Goal: Task Accomplishment & Management: Use online tool/utility

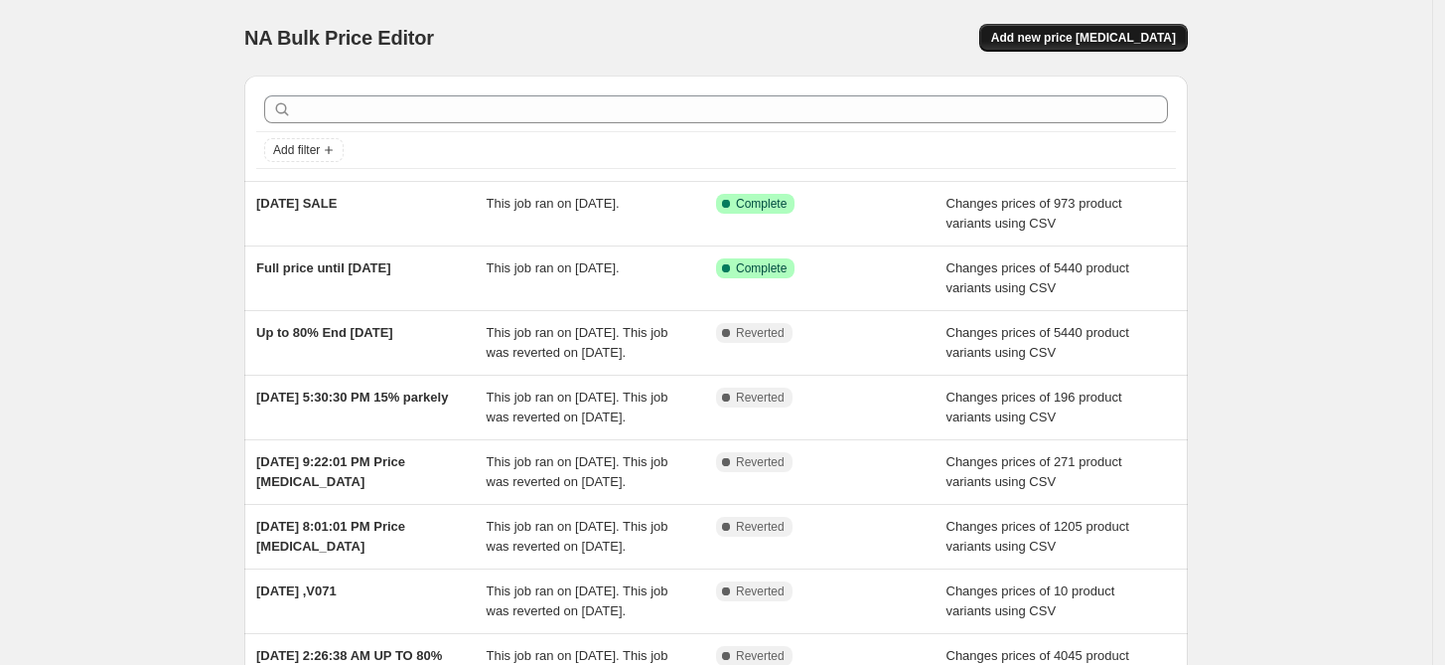
click at [1109, 42] on span "Add new price [MEDICAL_DATA]" at bounding box center [1083, 38] width 185 height 16
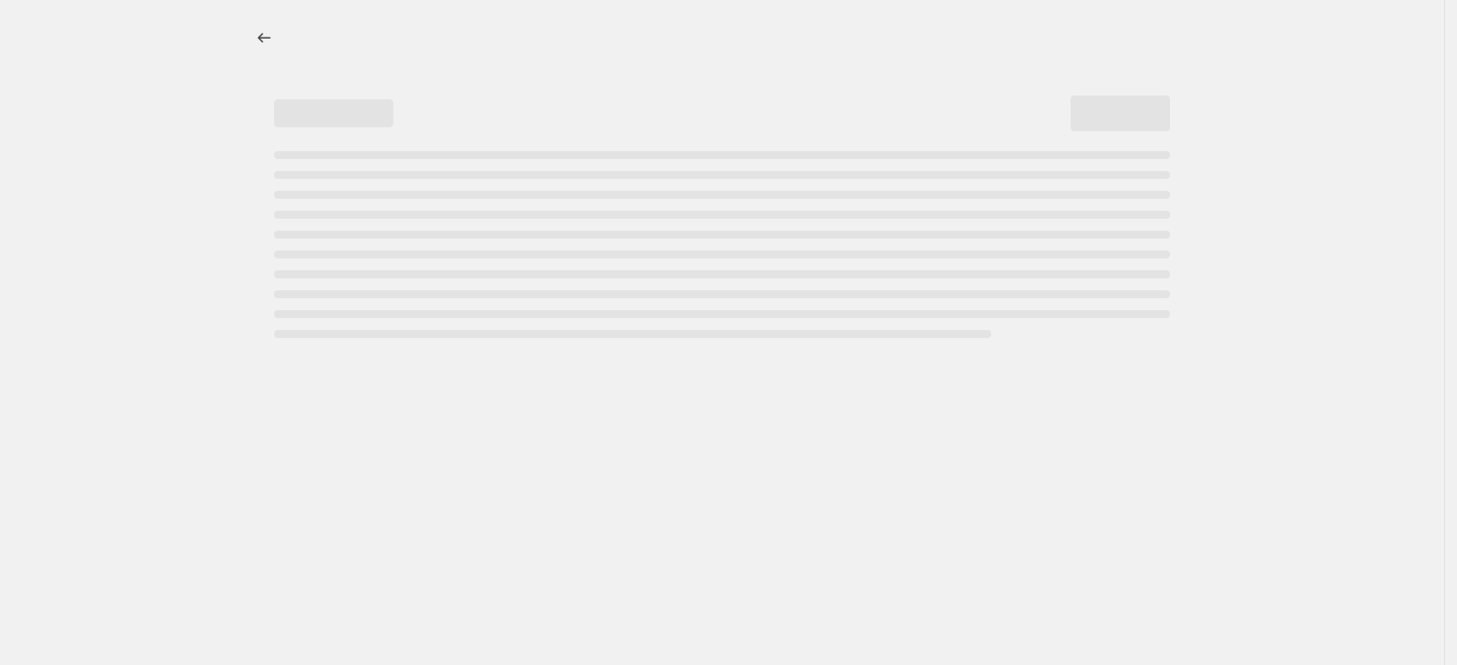
select select "percentage"
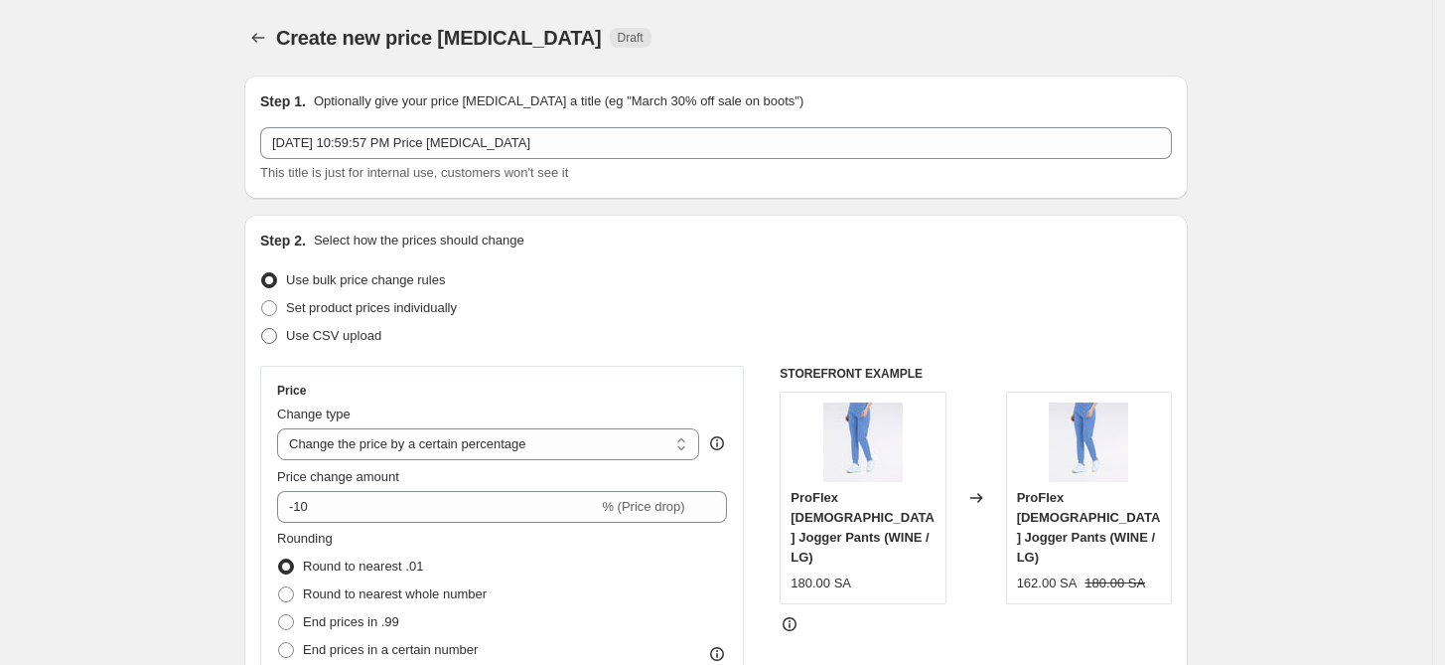
click at [352, 341] on span "Use CSV upload" at bounding box center [333, 335] width 95 height 15
click at [262, 329] on input "Use CSV upload" at bounding box center [261, 328] width 1 height 1
radio input "true"
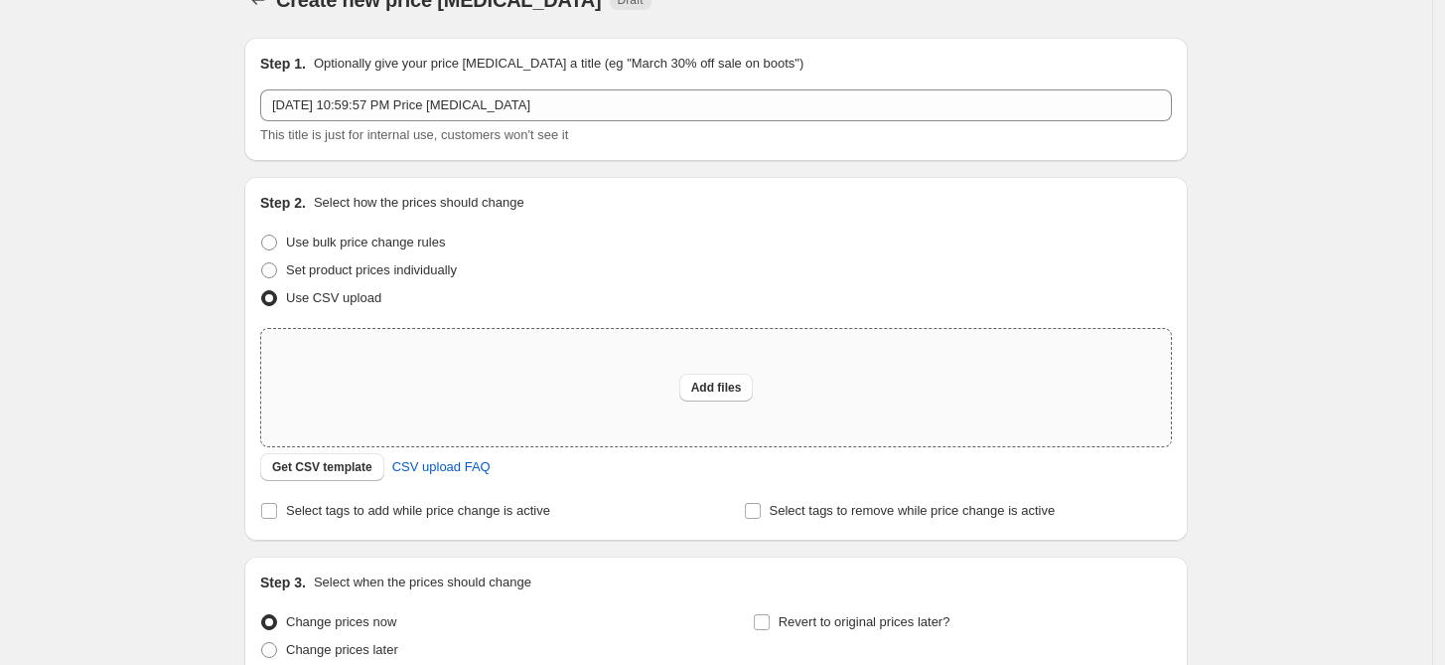
scroll to position [222, 0]
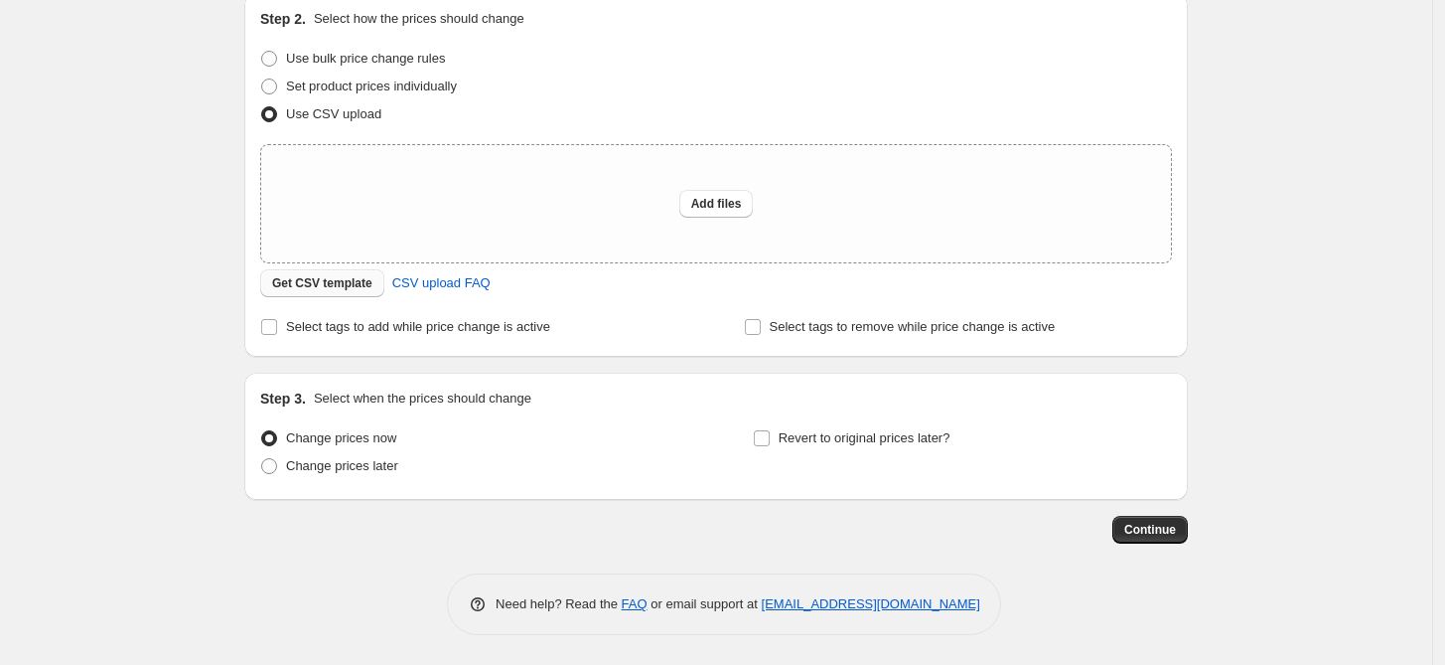
click at [302, 274] on button "Get CSV template" at bounding box center [322, 283] width 124 height 28
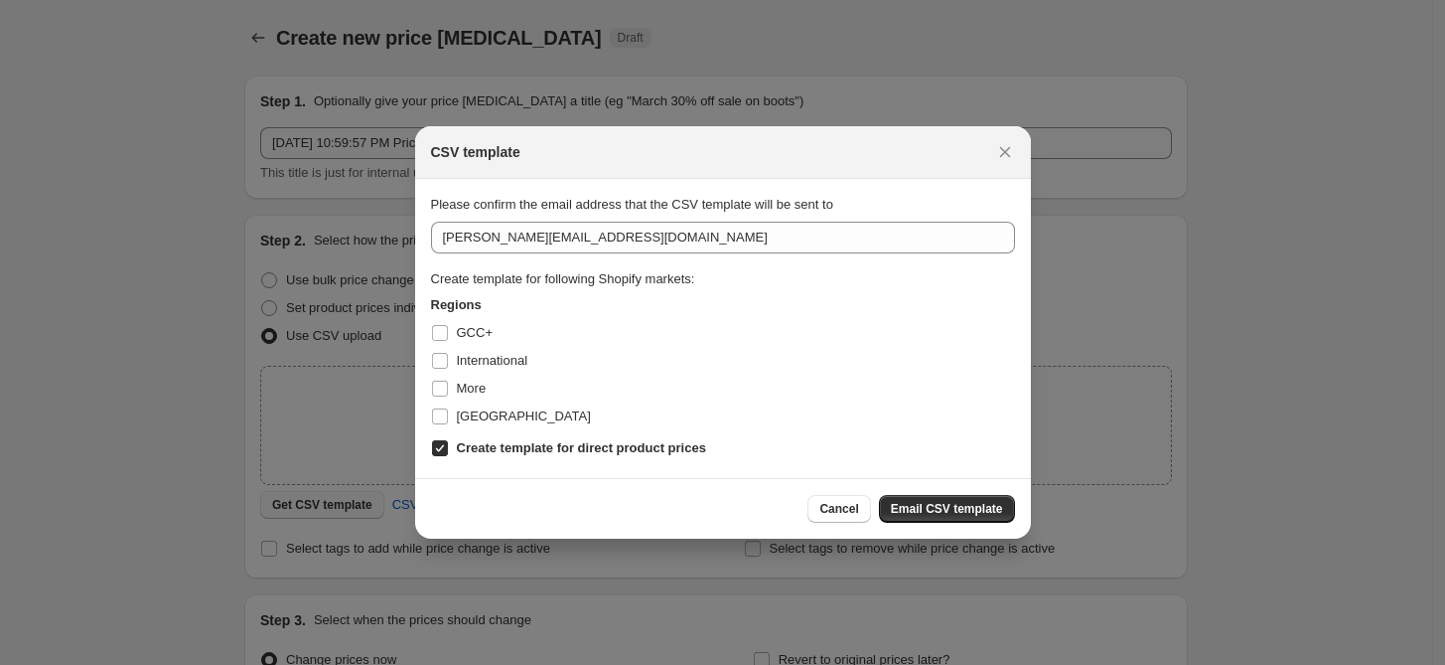
scroll to position [0, 0]
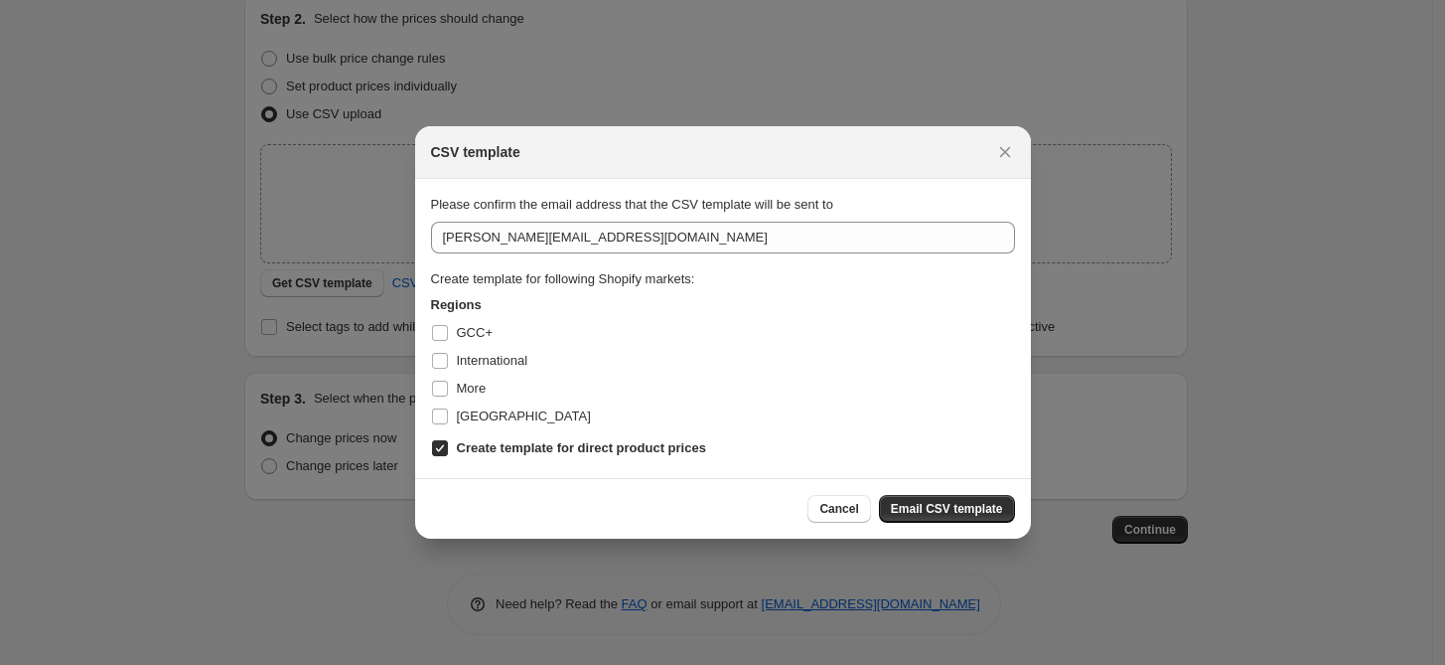
click at [496, 339] on div "GCC+" at bounding box center [723, 333] width 584 height 28
click at [480, 336] on span "GCC+" at bounding box center [475, 332] width 36 height 15
click at [448, 336] on input "GCC+" at bounding box center [440, 333] width 16 height 16
checkbox input "true"
click at [492, 372] on label "International" at bounding box center [479, 361] width 97 height 28
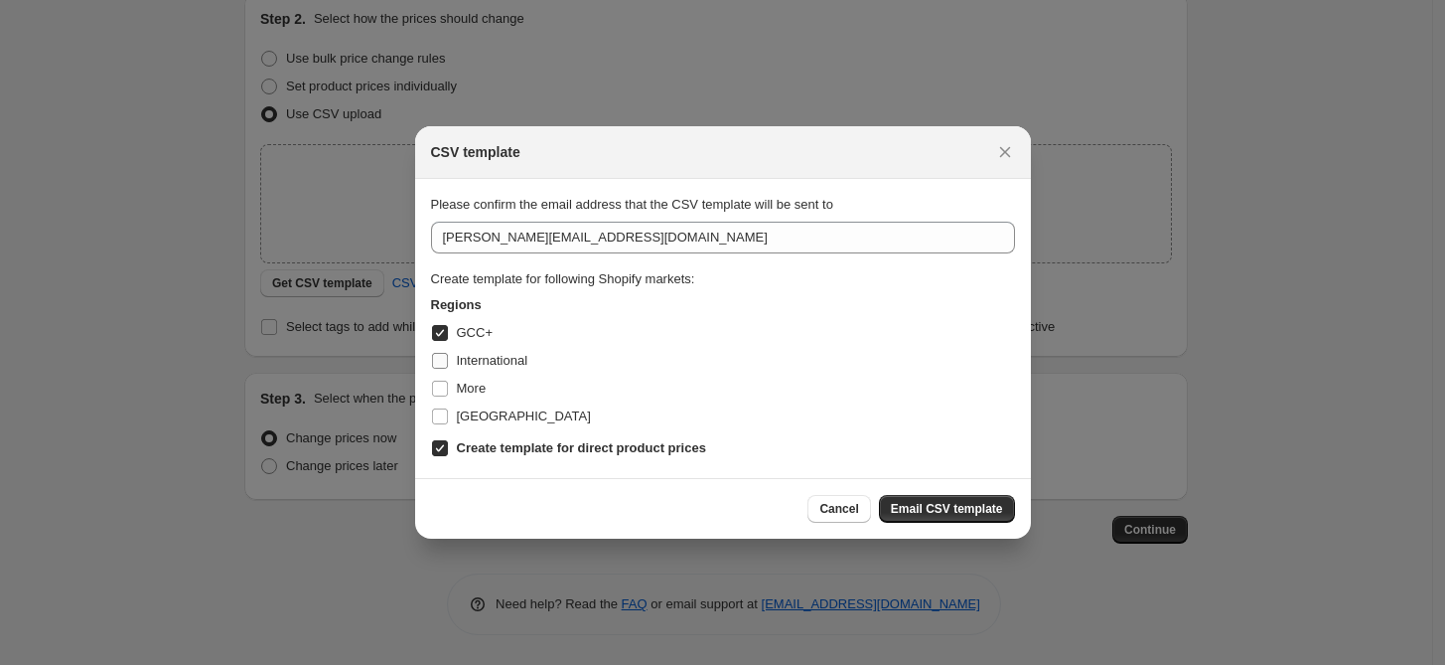
click at [448, 369] on input "International" at bounding box center [440, 361] width 16 height 16
checkbox input "true"
click at [485, 399] on label "More" at bounding box center [459, 388] width 56 height 28
click at [448, 396] on input "More" at bounding box center [440, 388] width 16 height 16
checkbox input "true"
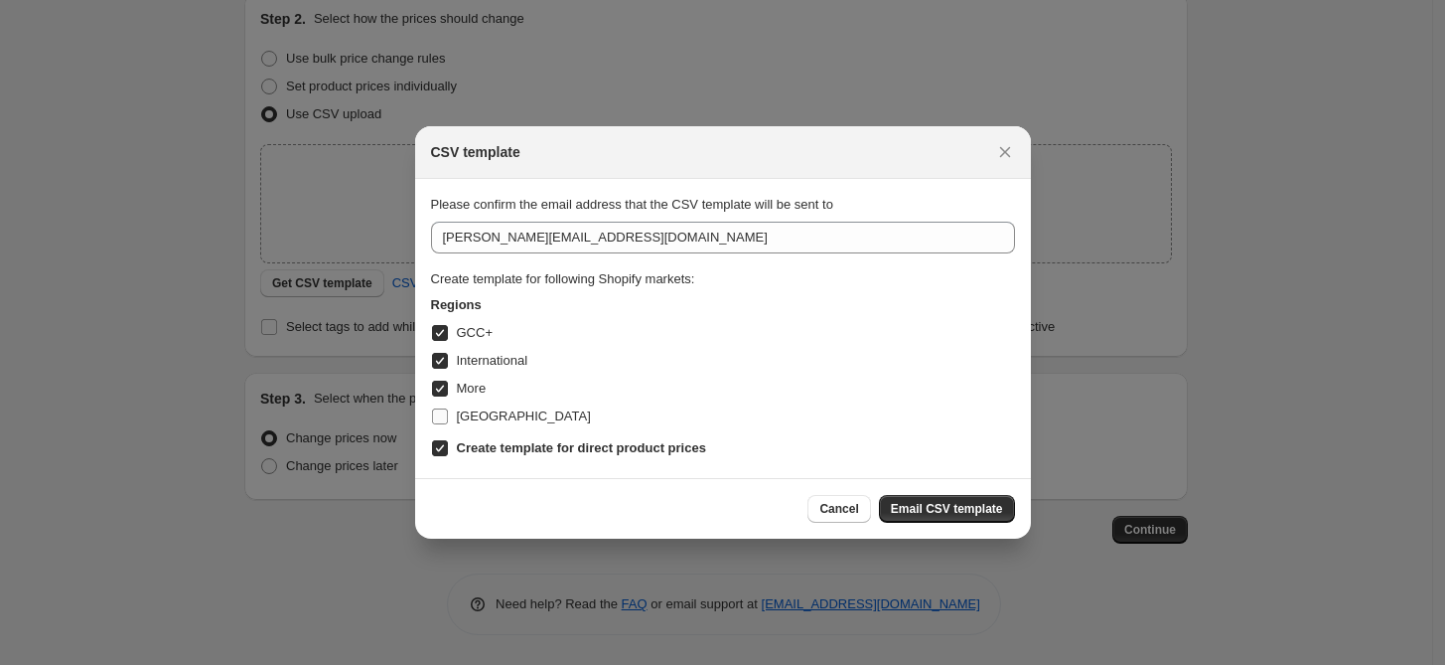
click at [485, 421] on span "[GEOGRAPHIC_DATA]" at bounding box center [524, 415] width 134 height 15
click at [448, 421] on input "[GEOGRAPHIC_DATA]" at bounding box center [440, 416] width 16 height 16
checkbox input "true"
click at [977, 511] on span "Email CSV template" at bounding box center [947, 509] width 112 height 16
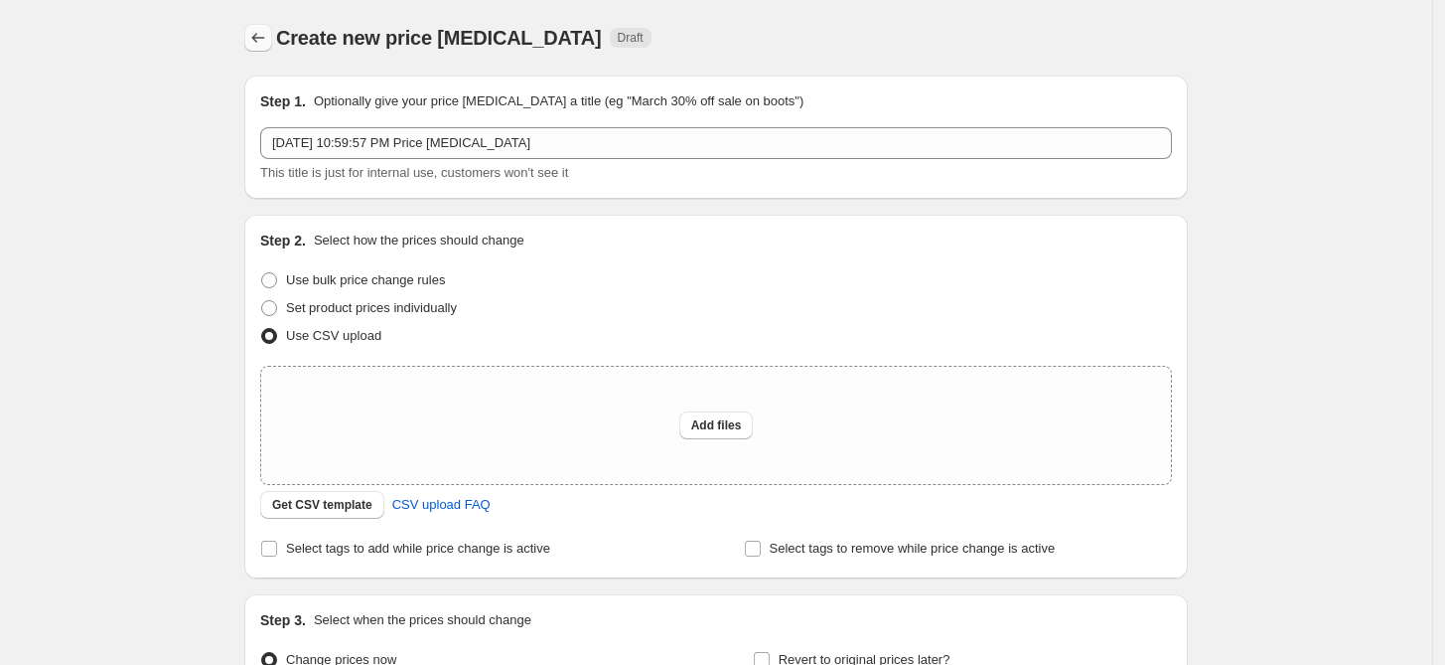
click at [269, 48] on button "Price change jobs" at bounding box center [258, 38] width 28 height 28
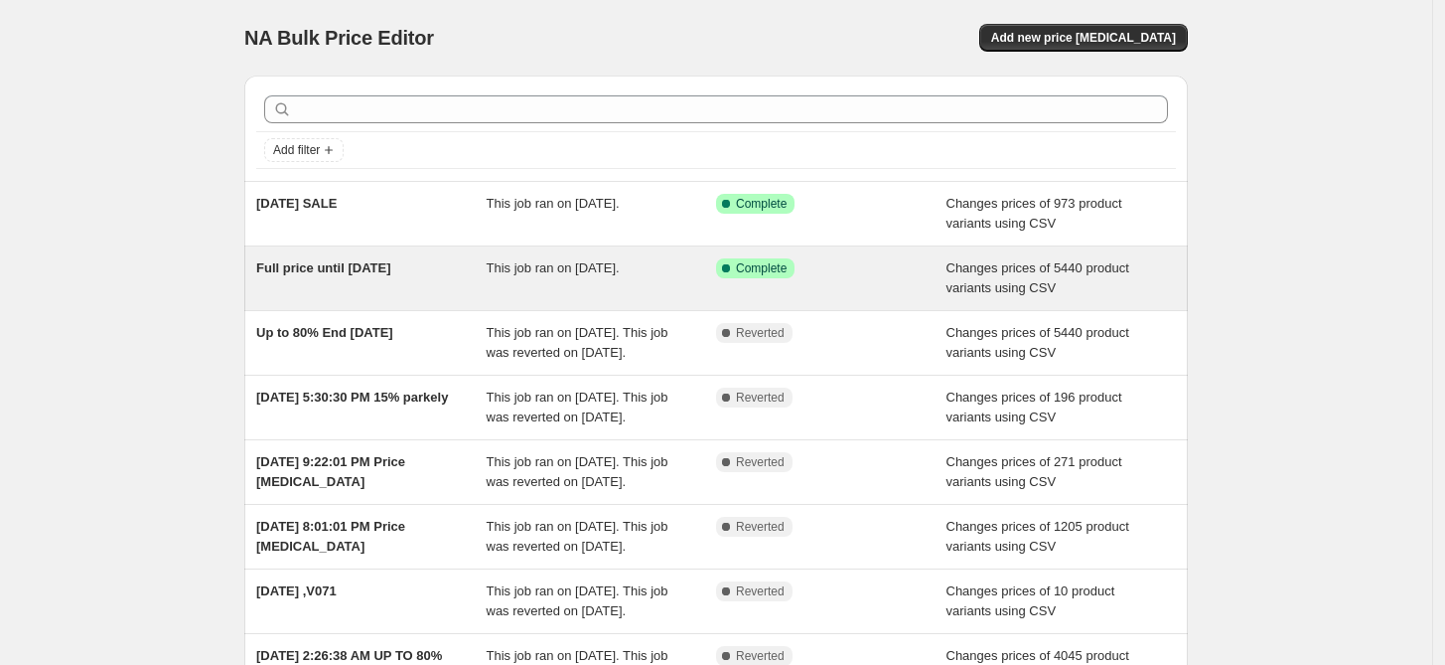
click at [460, 284] on div "Full price until [DATE]" at bounding box center [371, 278] width 230 height 40
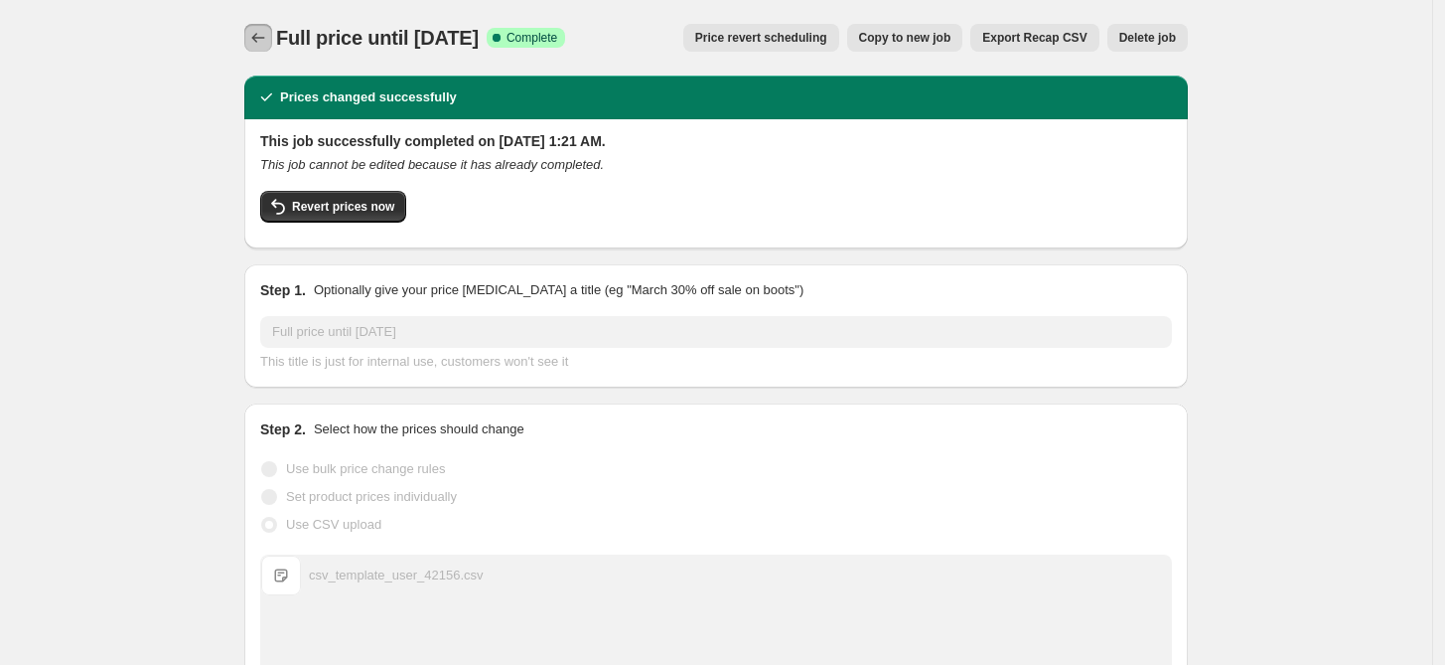
click at [263, 40] on icon "Price change jobs" at bounding box center [258, 38] width 20 height 20
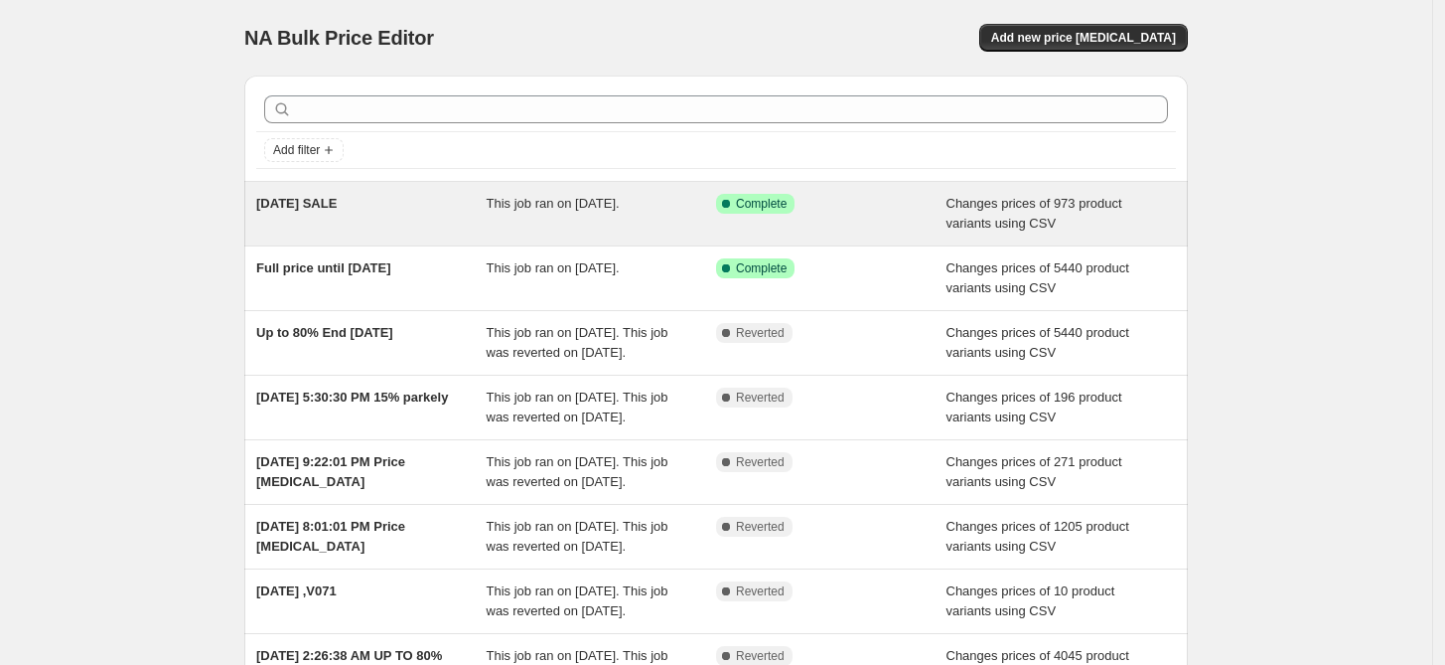
click at [373, 206] on div "[DATE] SALE" at bounding box center [371, 214] width 230 height 40
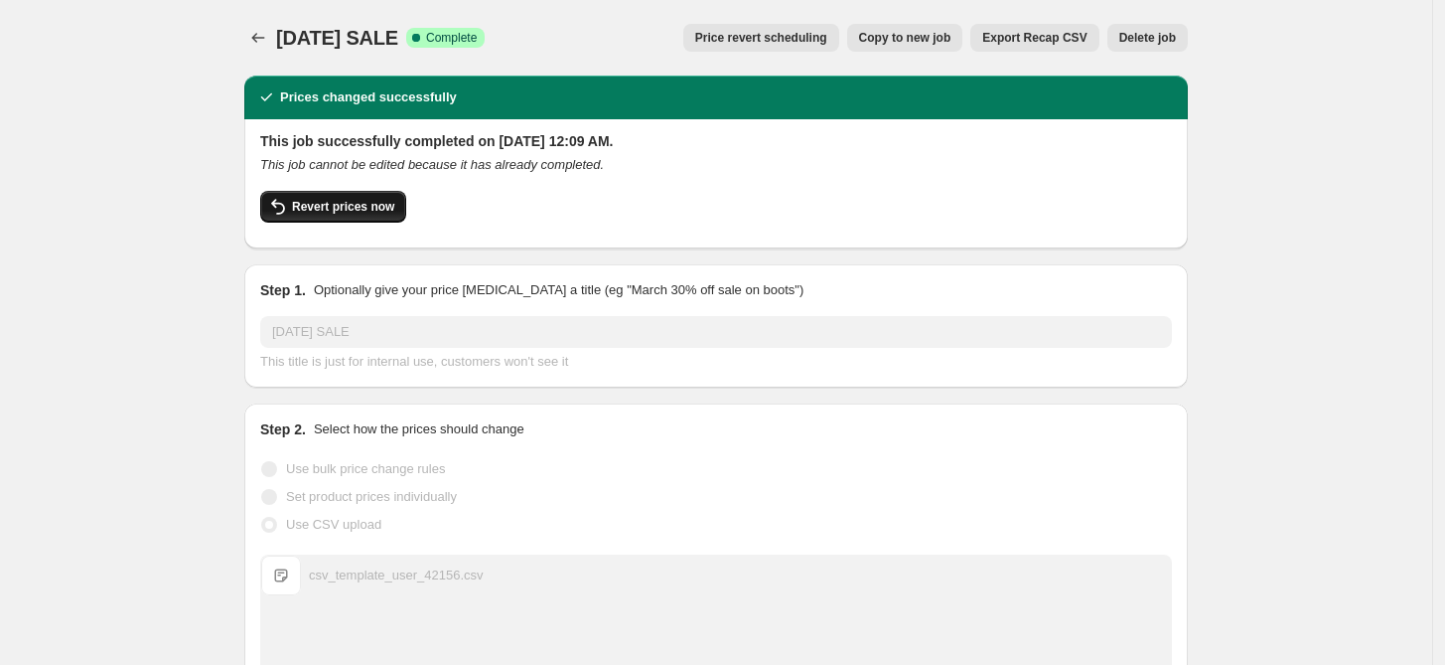
click at [318, 197] on button "Revert prices now" at bounding box center [333, 207] width 146 height 32
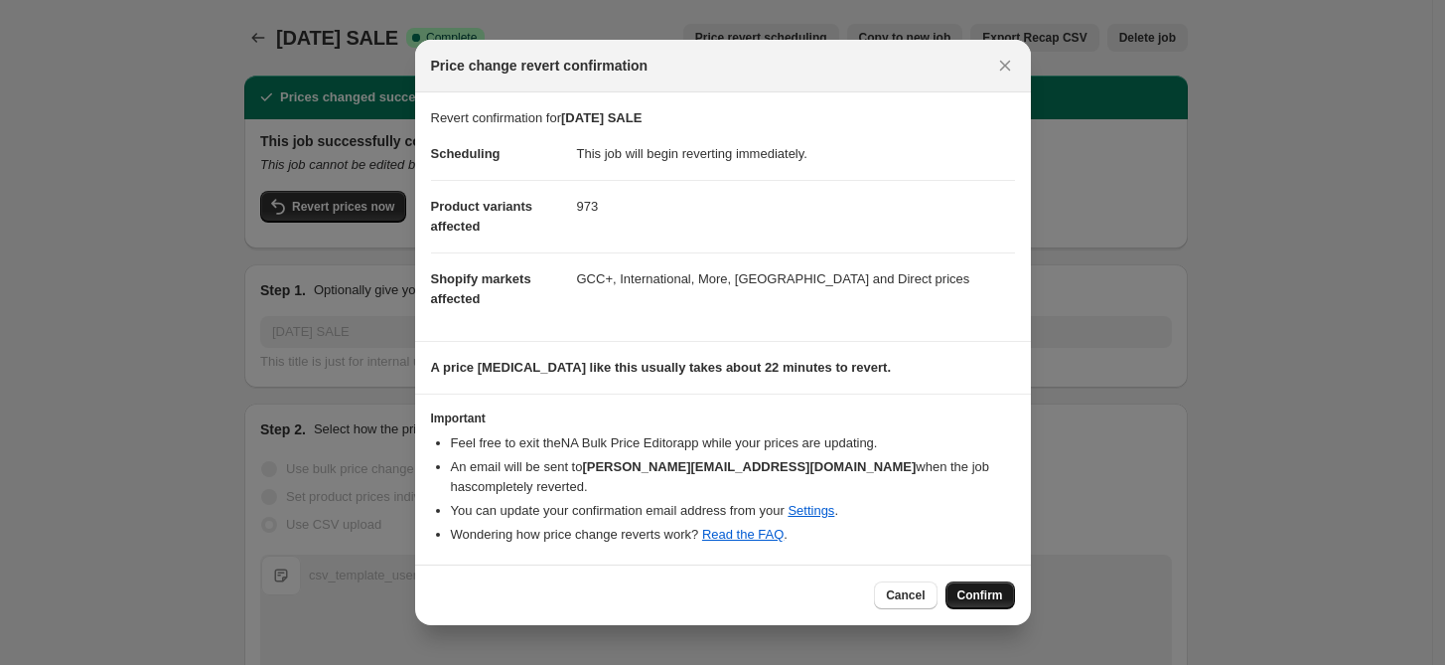
click at [961, 592] on span "Confirm" at bounding box center [981, 595] width 46 height 16
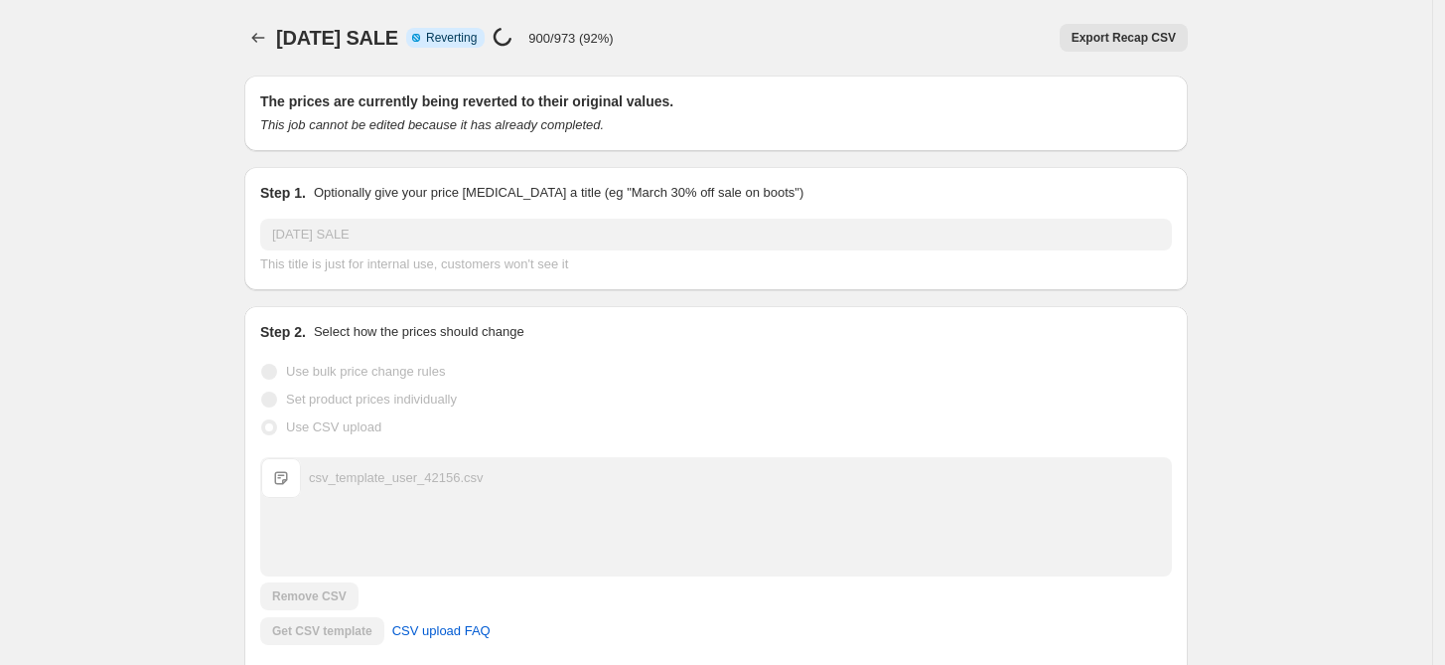
click at [609, 41] on p "900/973 (92%)" at bounding box center [570, 38] width 84 height 15
click at [644, 62] on div "[DATE] SALE. This page is ready [DATE] SALE Info Partially complete Reverting P…" at bounding box center [716, 37] width 944 height 75
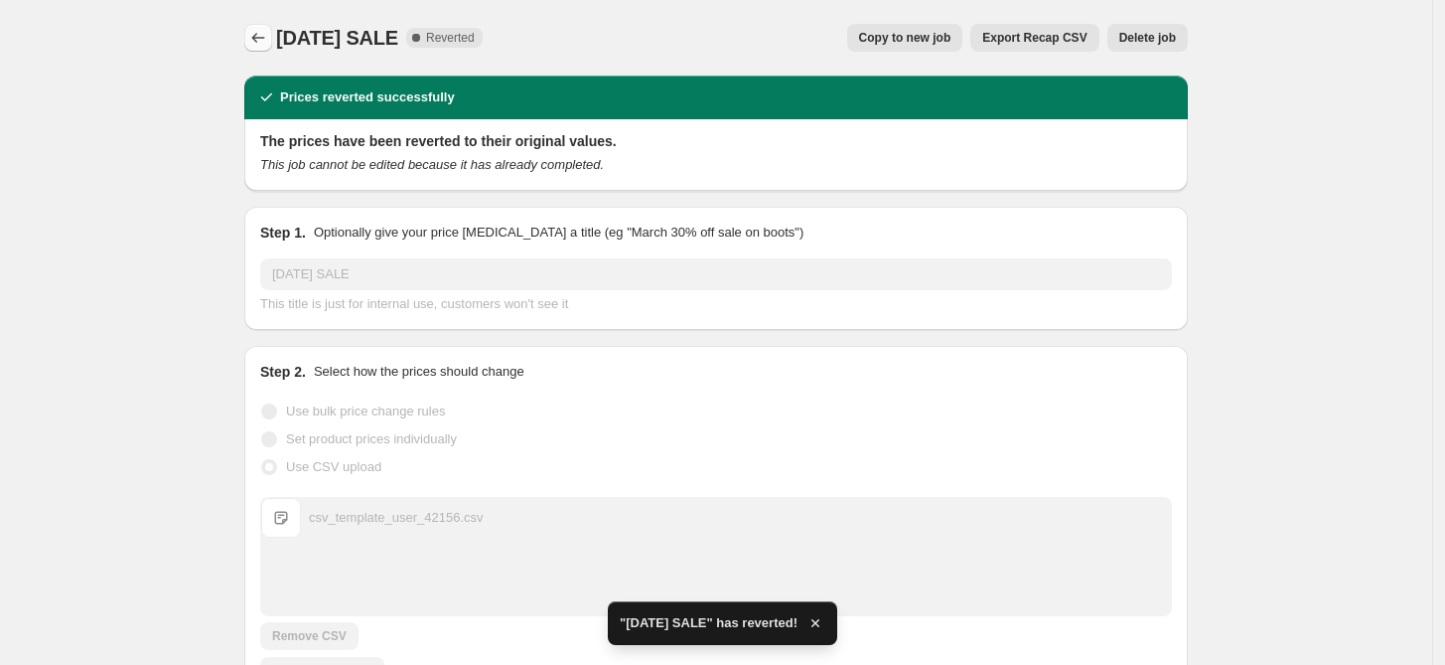
click at [255, 38] on icon "Price change jobs" at bounding box center [258, 38] width 20 height 20
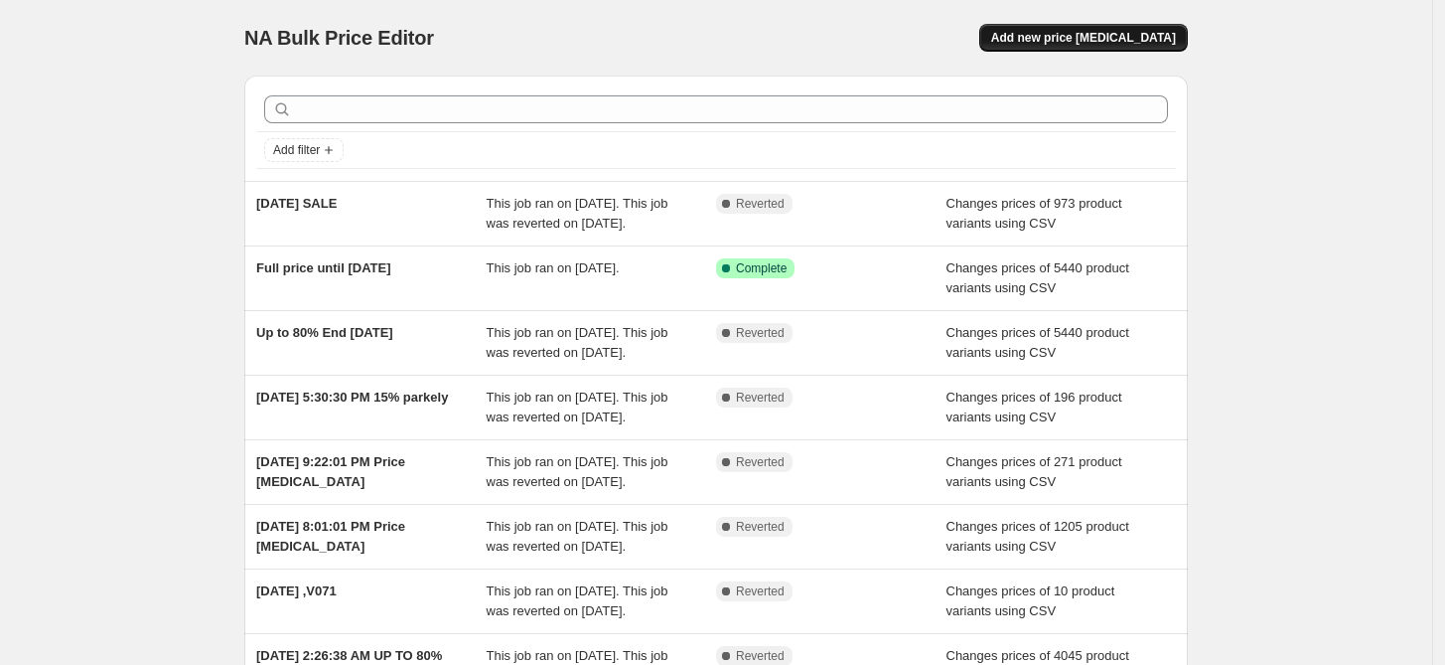
click at [1057, 40] on span "Add new price [MEDICAL_DATA]" at bounding box center [1083, 38] width 185 height 16
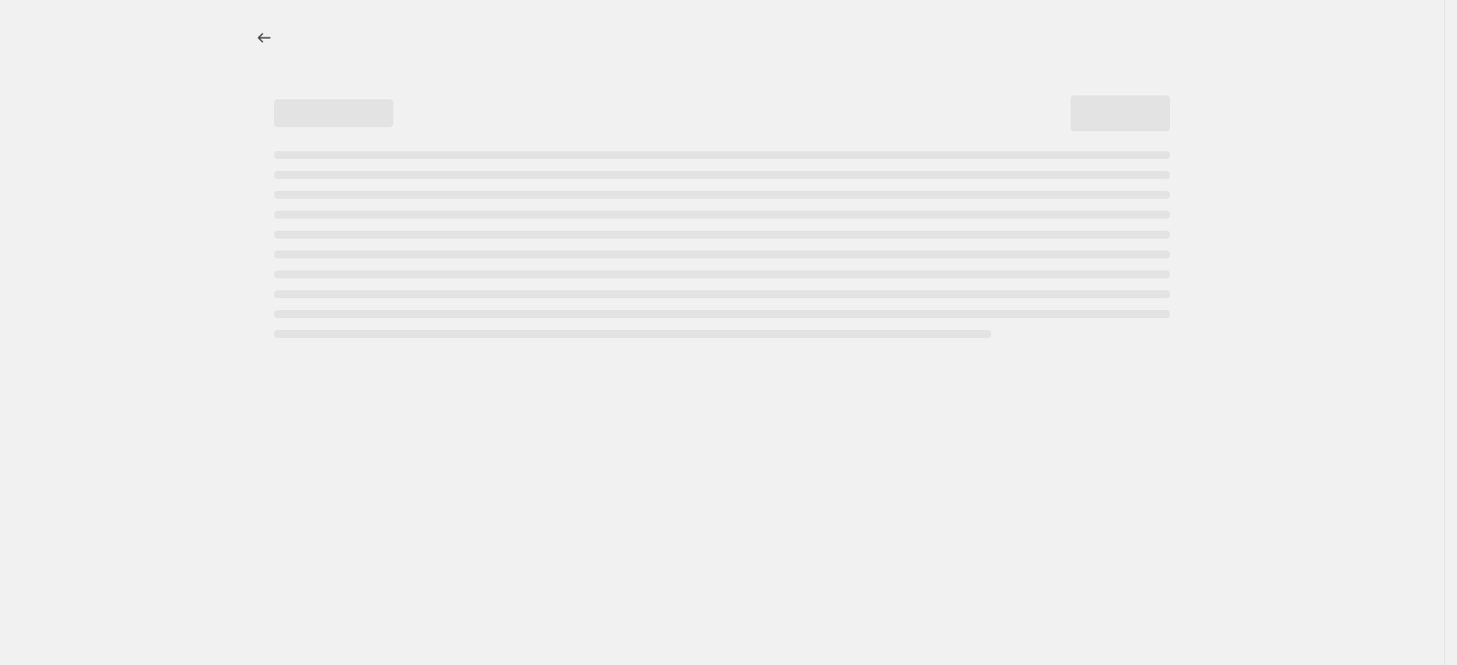
select select "percentage"
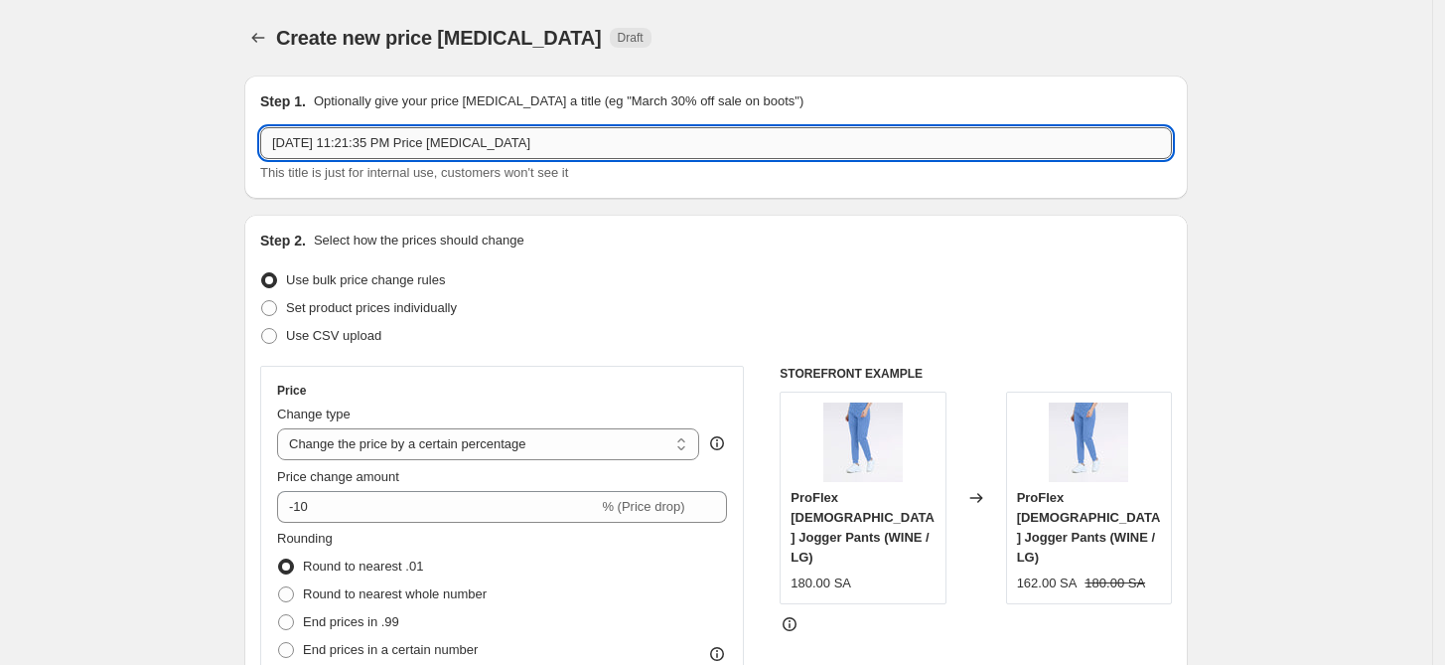
drag, startPoint x: 577, startPoint y: 145, endPoint x: 431, endPoint y: 139, distance: 146.1
click at [431, 139] on input "Sep 22, 2025, 11:21:35 PM Price change job" at bounding box center [716, 143] width 912 height 32
type input "Sep 22, 2025, 11:21:35 PM"
type input "New Offer 23-9-2025"
click at [345, 339] on span "Use CSV upload" at bounding box center [333, 335] width 95 height 15
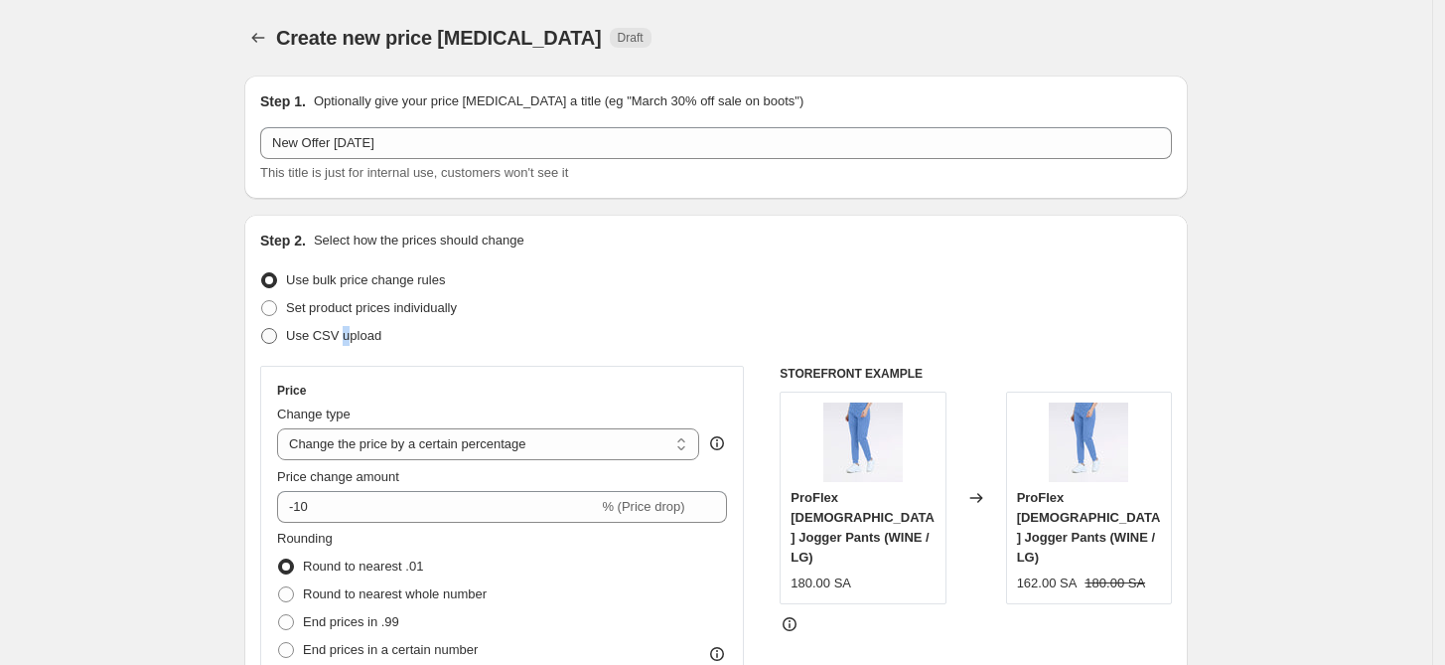
click at [326, 334] on span "Use CSV upload" at bounding box center [333, 335] width 95 height 15
click at [262, 329] on input "Use CSV upload" at bounding box center [261, 328] width 1 height 1
radio input "true"
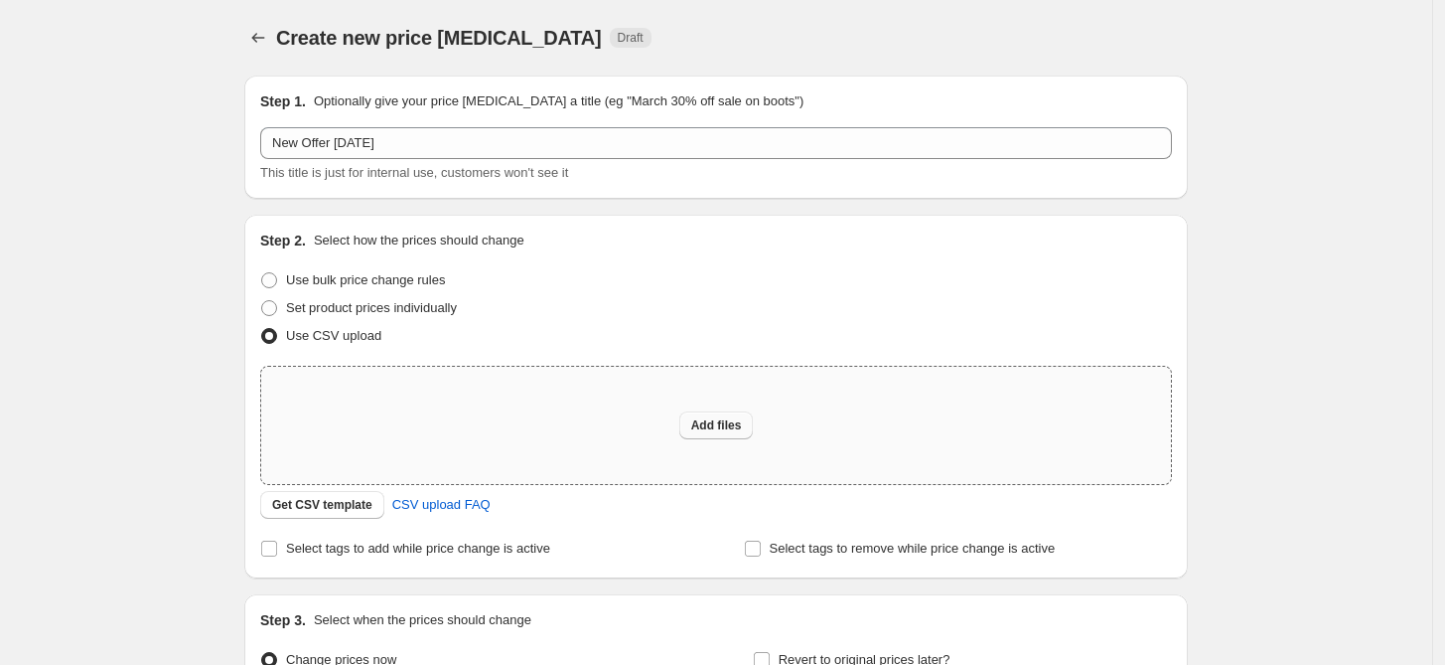
click at [733, 427] on span "Add files" at bounding box center [716, 425] width 51 height 16
type input "C:\fakepath\csv_template_user-22-9-2025.csv"
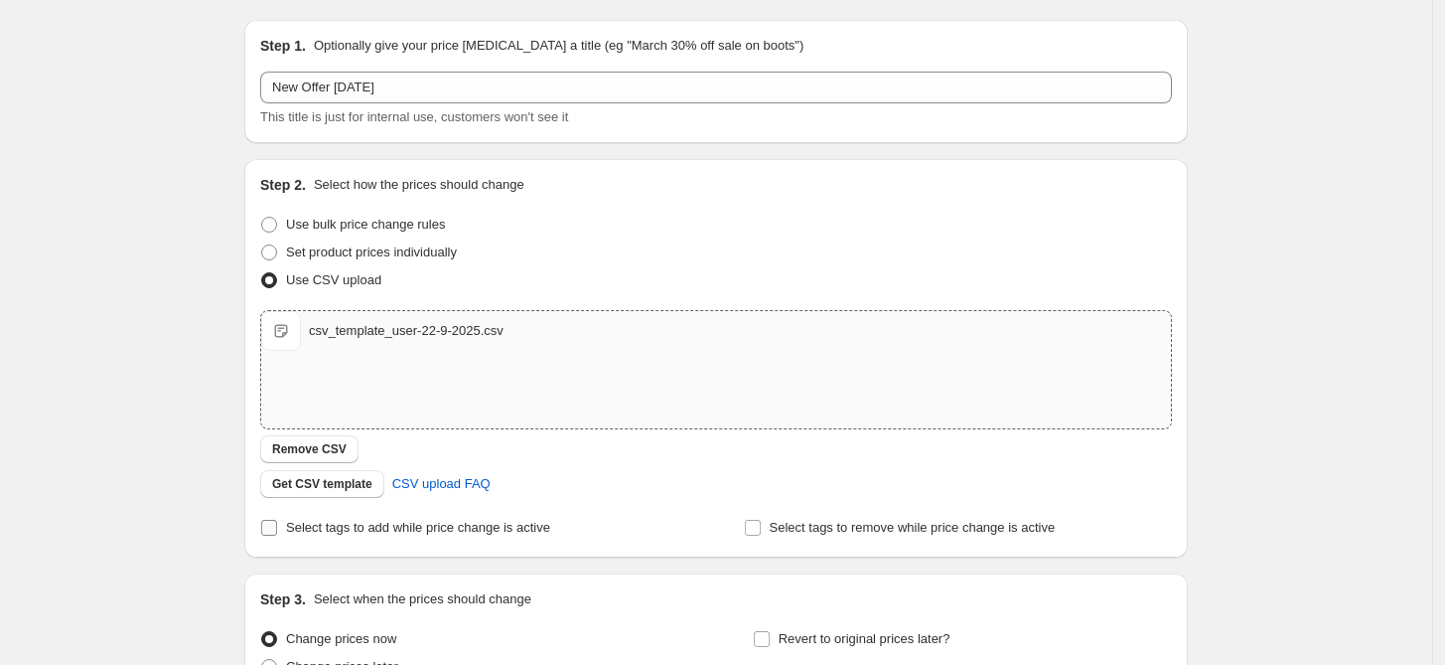
scroll to position [254, 0]
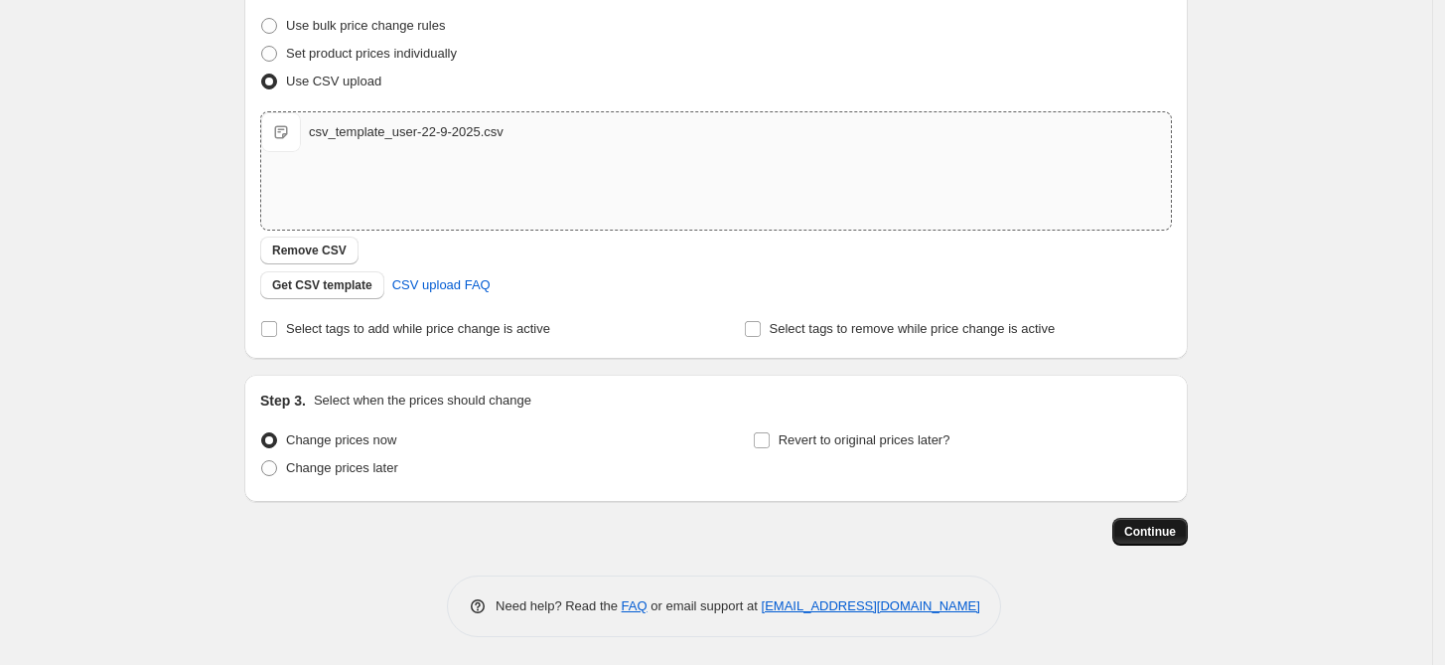
click at [1141, 528] on span "Continue" at bounding box center [1150, 531] width 52 height 16
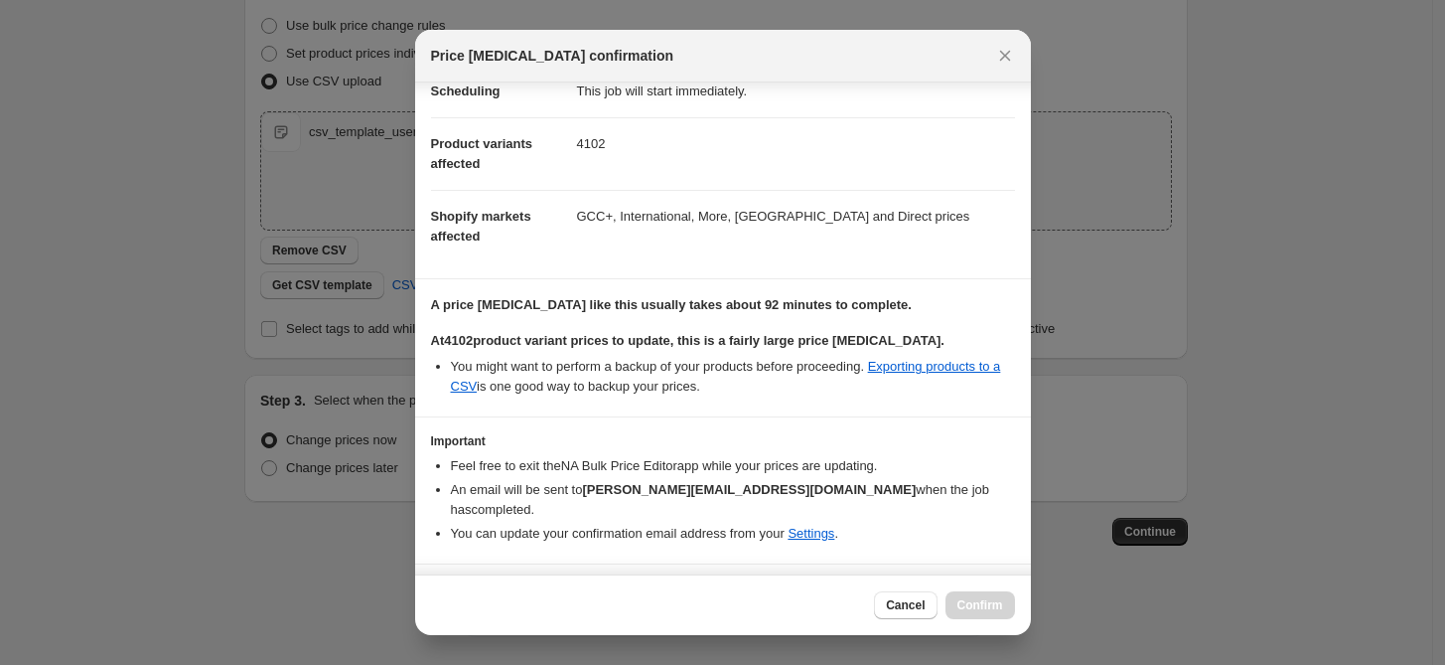
scroll to position [79, 0]
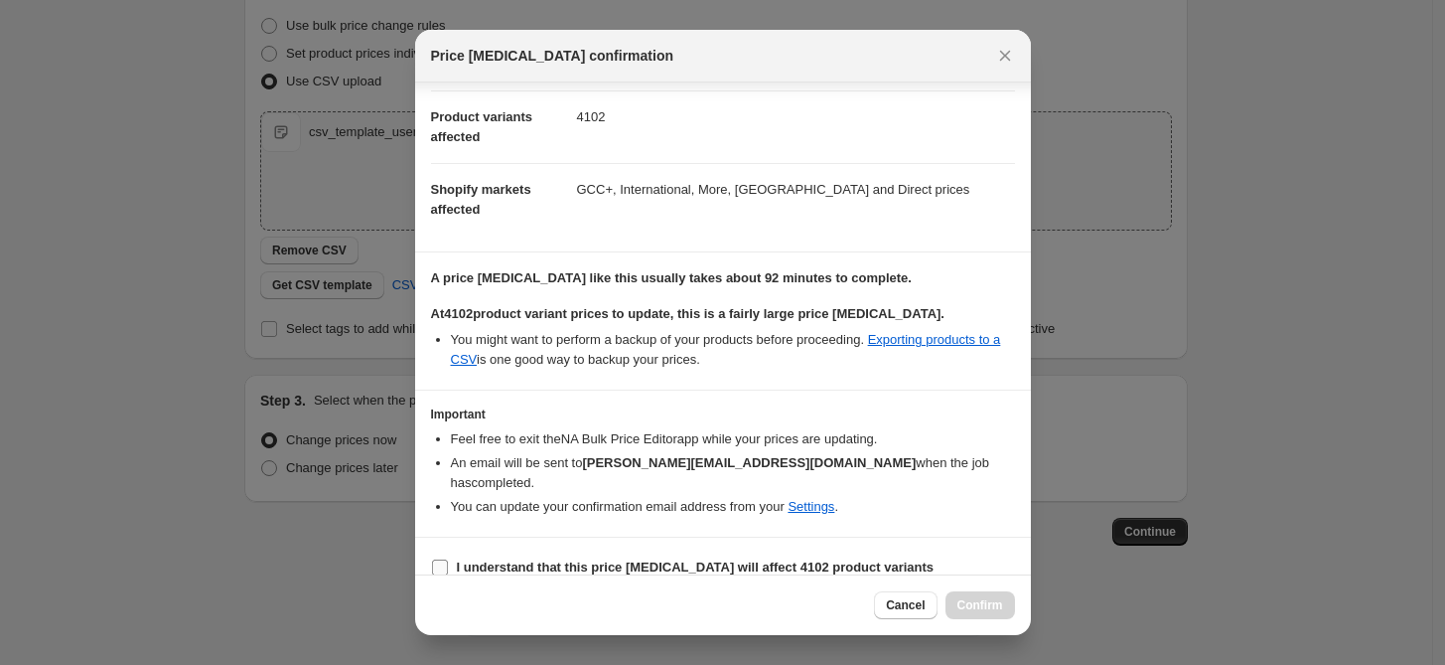
click at [532, 559] on b "I understand that this price change job will affect 4102 product variants" at bounding box center [696, 566] width 478 height 15
click at [448, 559] on input "I understand that this price change job will affect 4102 product variants" at bounding box center [440, 567] width 16 height 16
checkbox input "true"
click at [996, 600] on span "Confirm" at bounding box center [981, 605] width 46 height 16
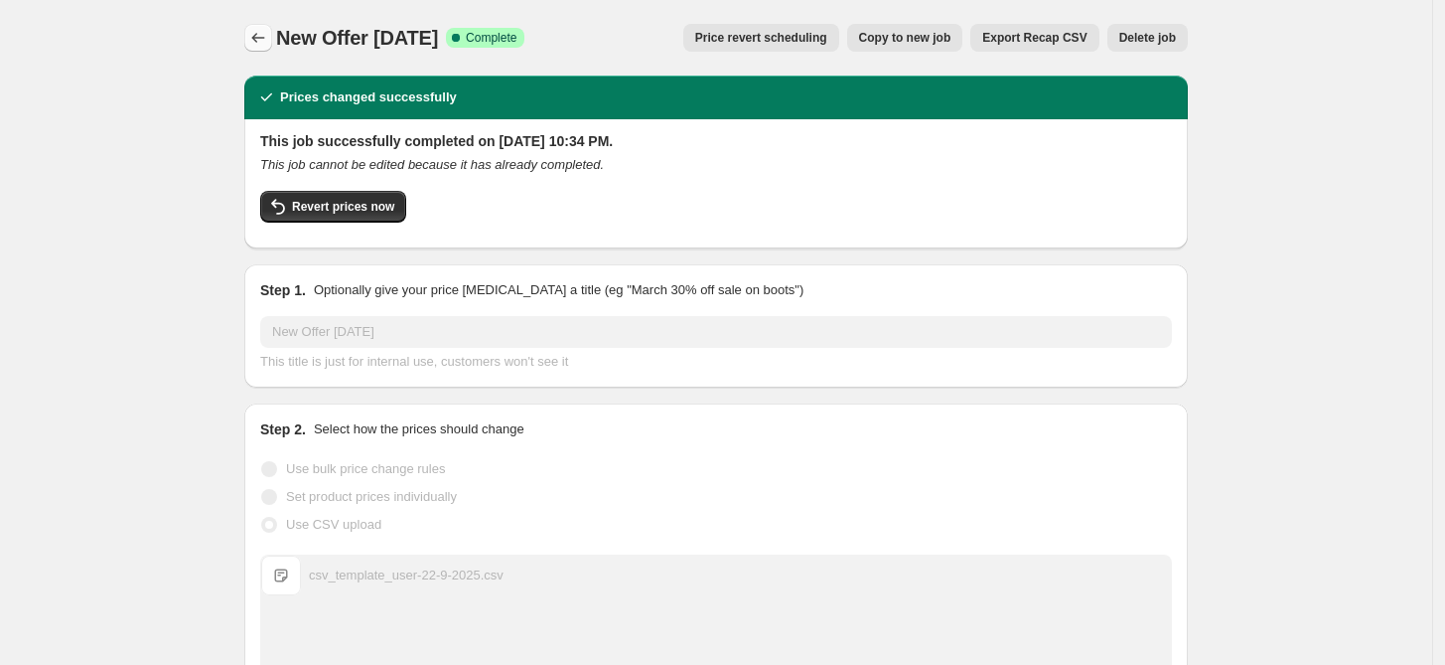
click at [257, 36] on icon "Price change jobs" at bounding box center [258, 38] width 20 height 20
